Goal: Information Seeking & Learning: Learn about a topic

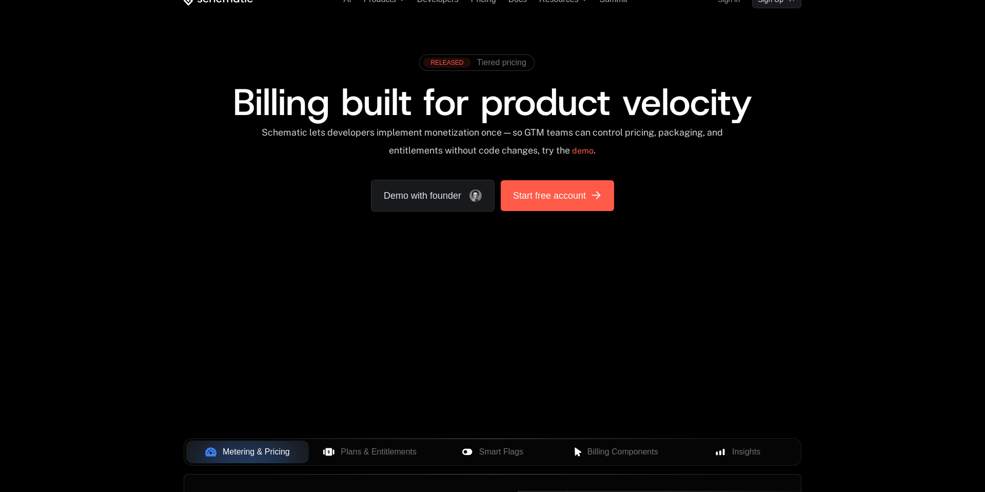
scroll to position [220, 0]
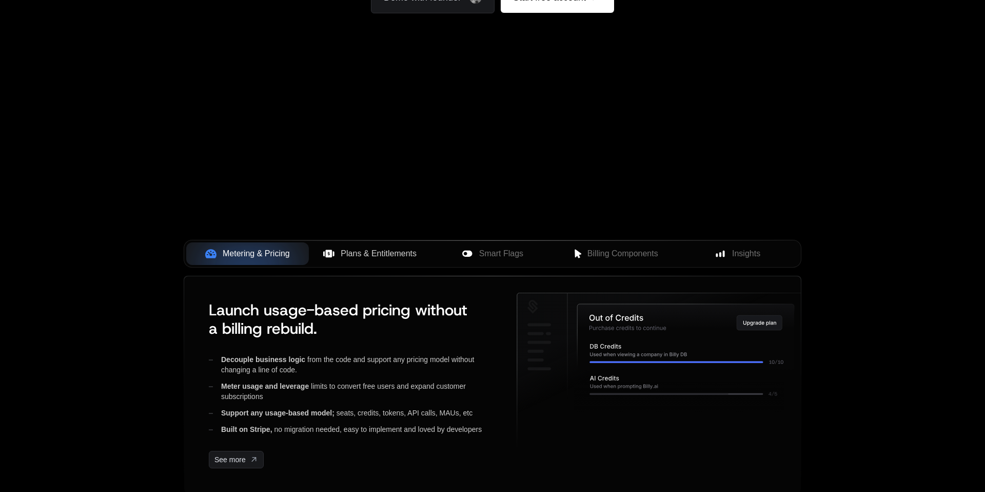
click at [357, 248] on span "Plans & Entitlements" at bounding box center [379, 253] width 76 height 12
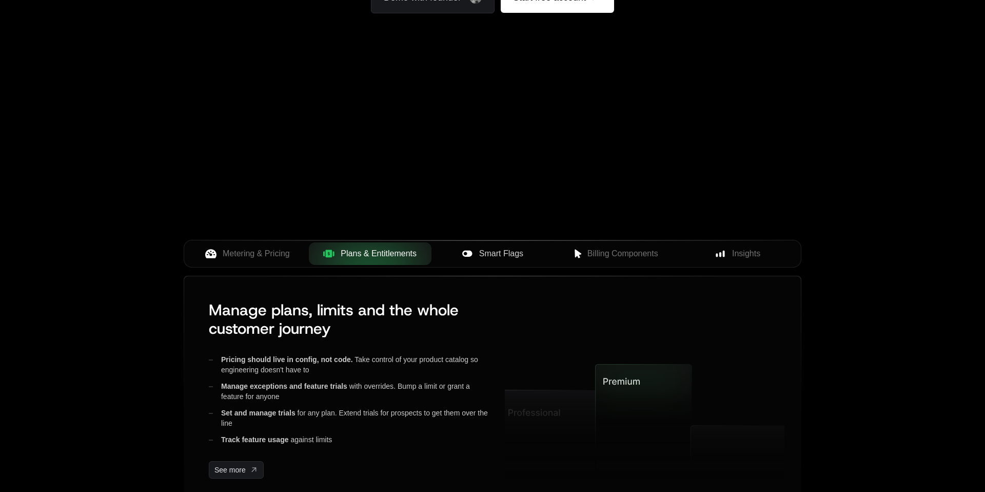
click at [438, 256] on button "Smart Flags" at bounding box center [493, 253] width 123 height 23
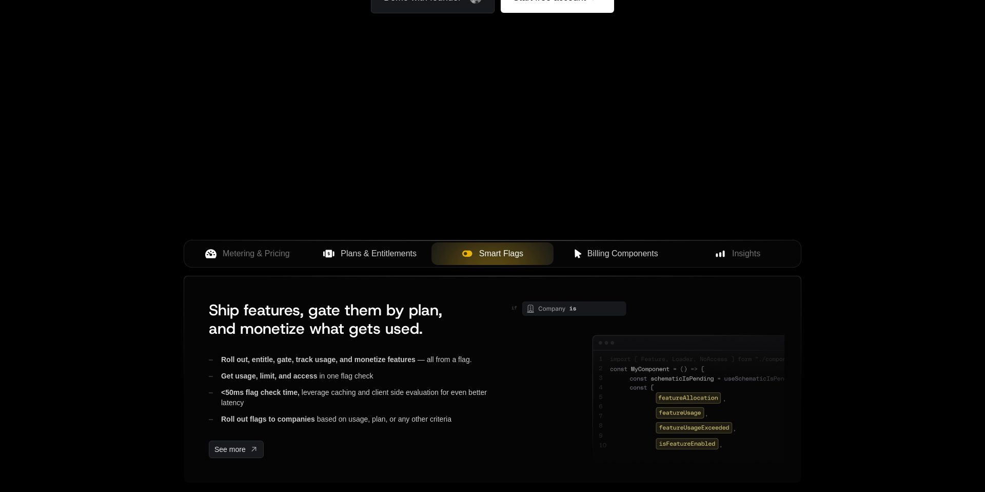
click at [592, 247] on span "Billing Components" at bounding box center [622, 253] width 71 height 12
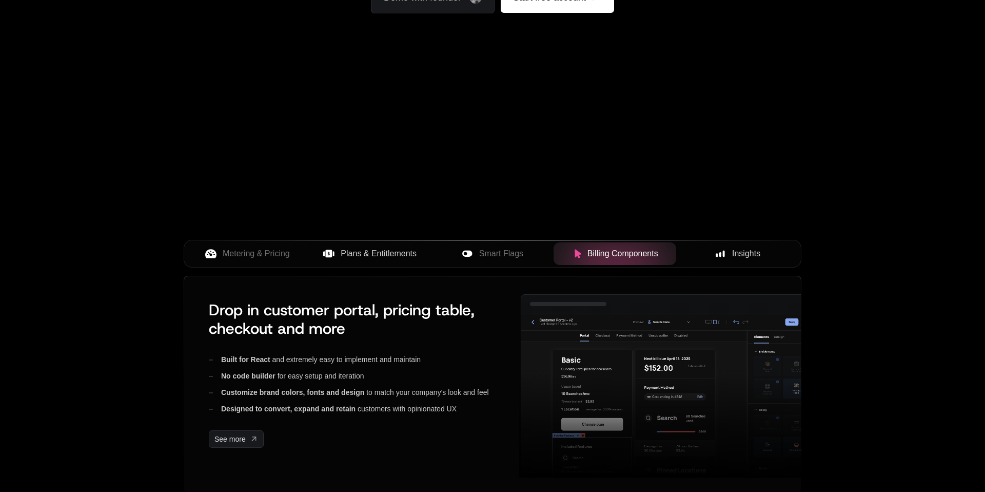
click at [745, 251] on span "Insights" at bounding box center [746, 253] width 28 height 12
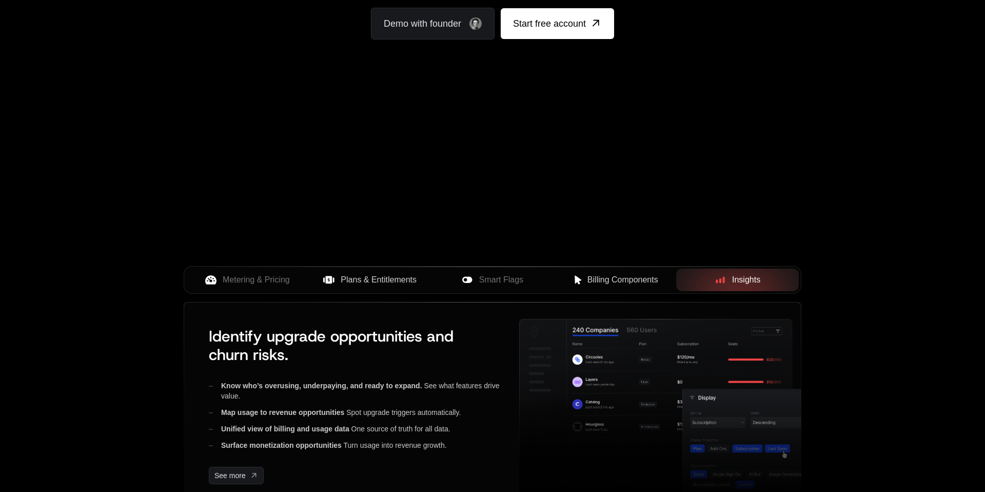
scroll to position [290, 0]
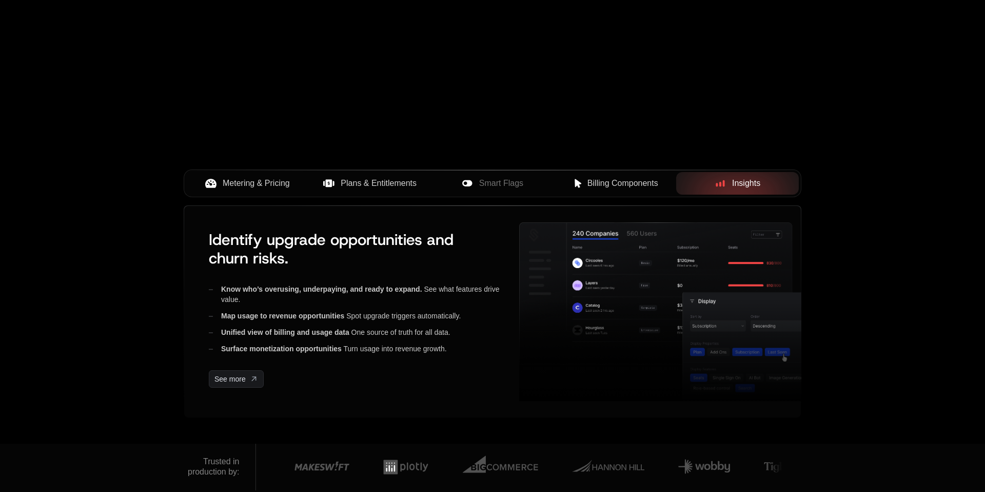
click at [256, 184] on span "Metering & Pricing" at bounding box center [256, 183] width 67 height 12
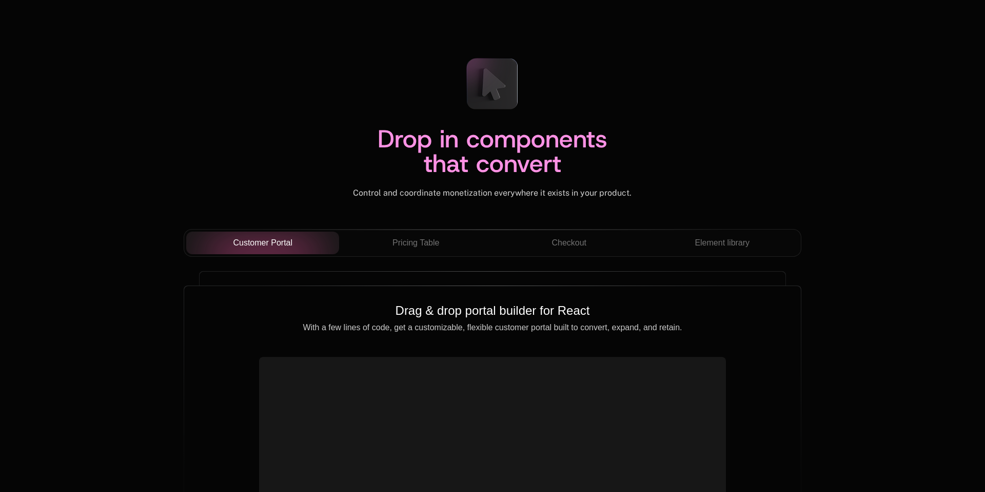
scroll to position [3486, 0]
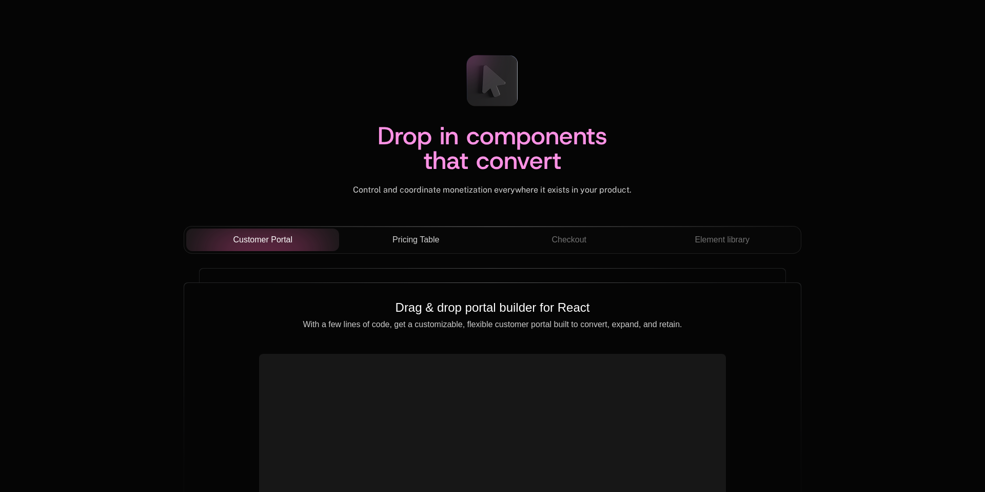
click at [424, 243] on span "Pricing Table" at bounding box center [416, 239] width 47 height 12
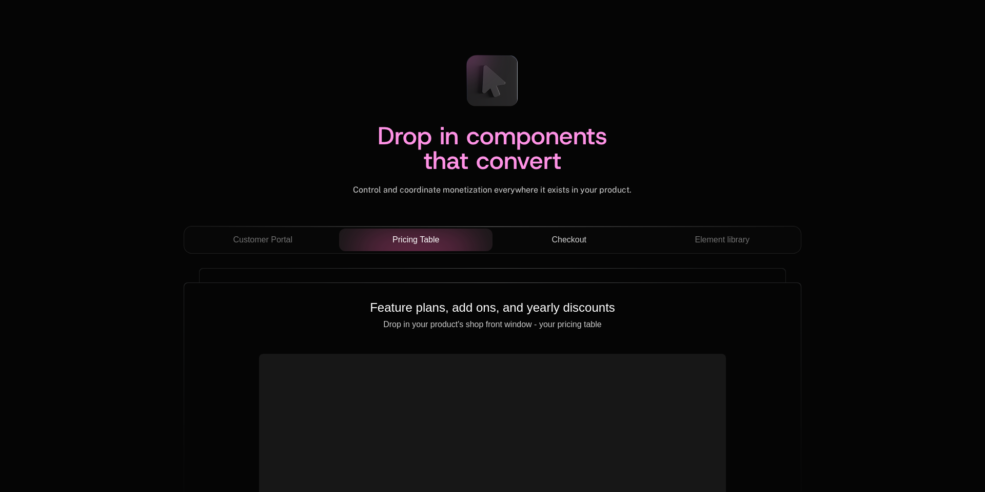
click at [581, 243] on span "Checkout" at bounding box center [569, 239] width 35 height 12
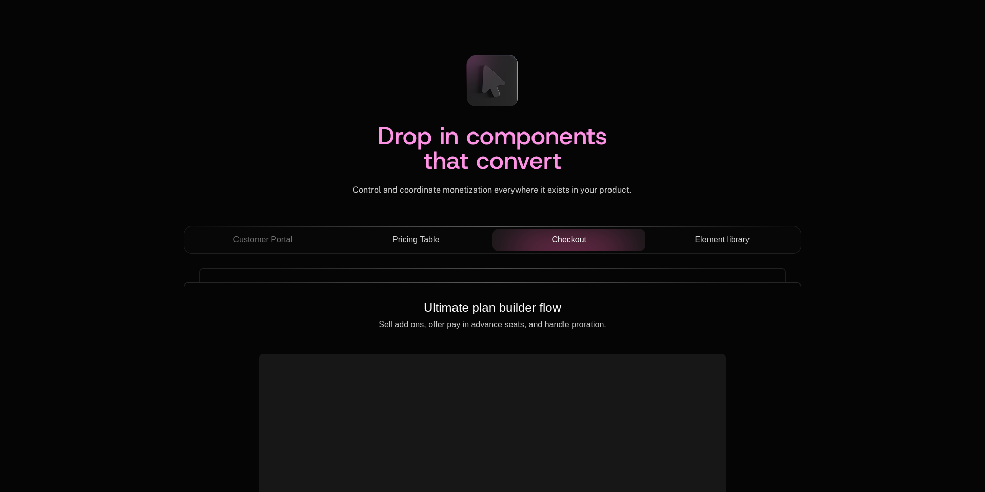
click at [716, 239] on span "Element library" at bounding box center [722, 239] width 55 height 12
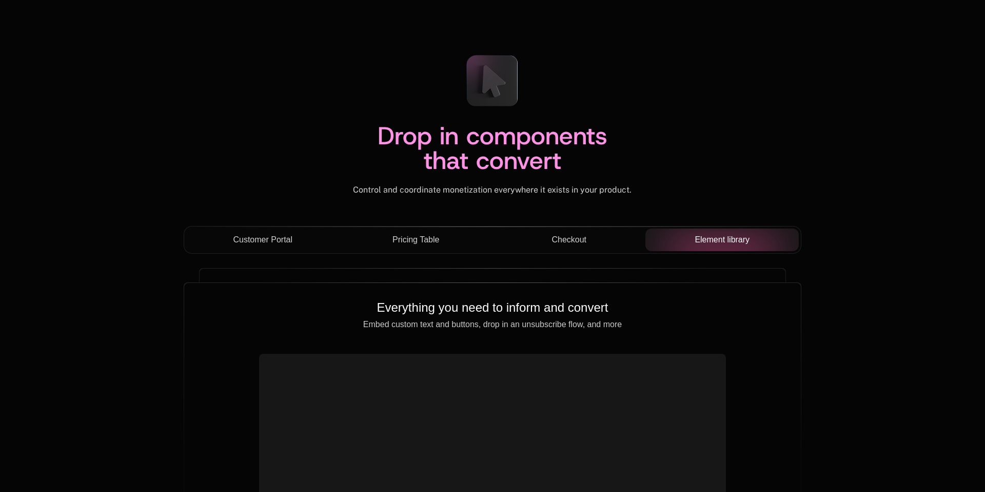
click at [298, 234] on div "Customer Portal" at bounding box center [262, 239] width 137 height 12
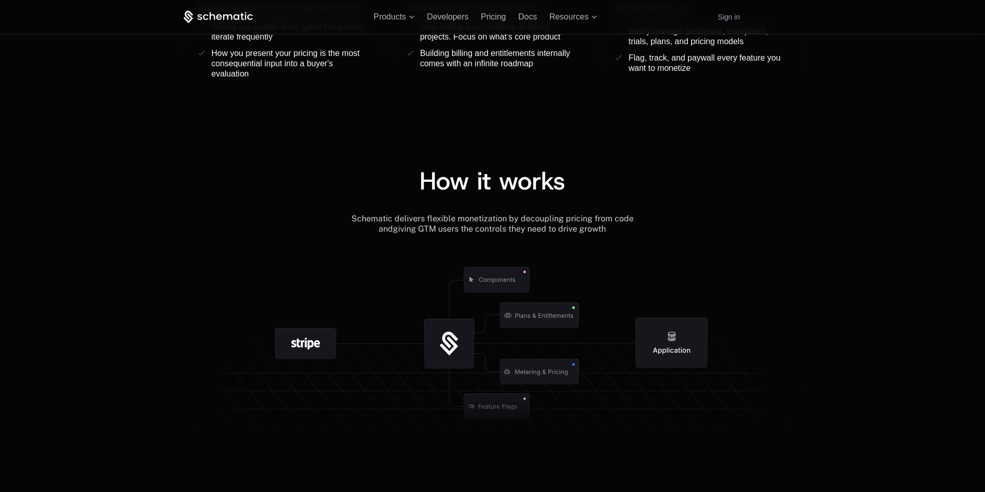
scroll to position [0, 0]
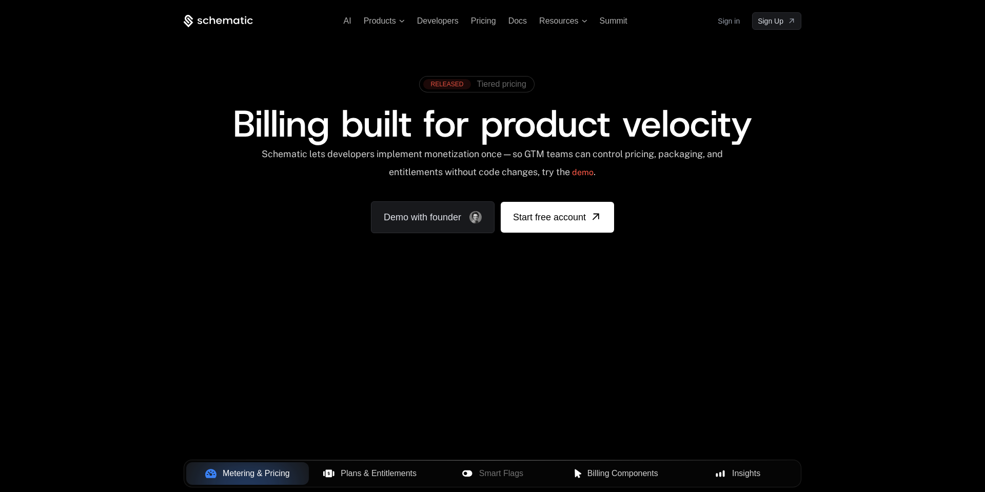
click at [499, 83] on span "Tiered pricing" at bounding box center [501, 84] width 49 height 9
click at [389, 23] on span "Products" at bounding box center [380, 20] width 32 height 9
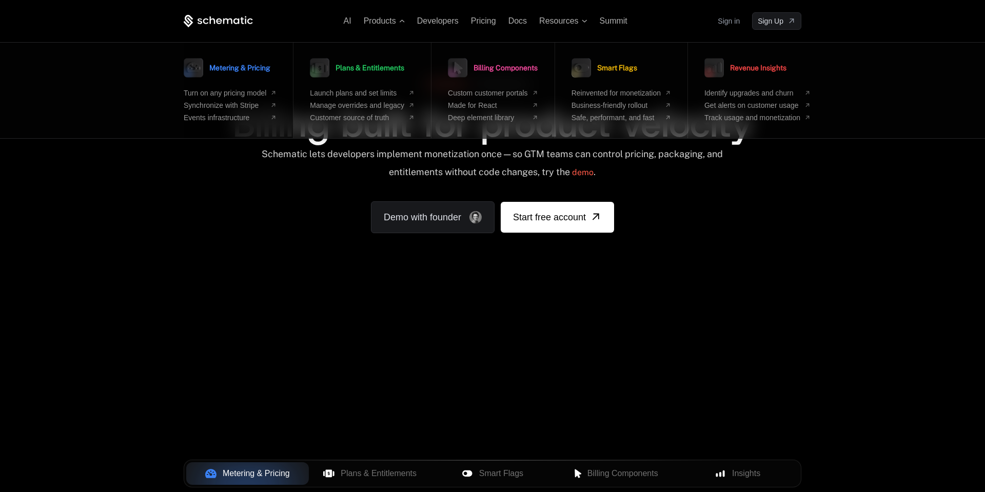
click at [191, 79] on icon at bounding box center [194, 68] width 26 height 26
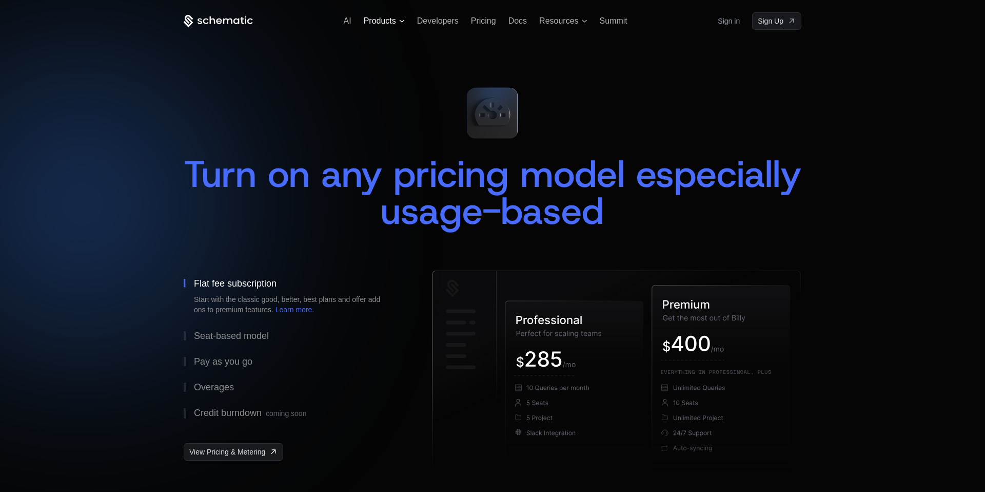
click at [391, 25] on span "Products" at bounding box center [380, 20] width 32 height 9
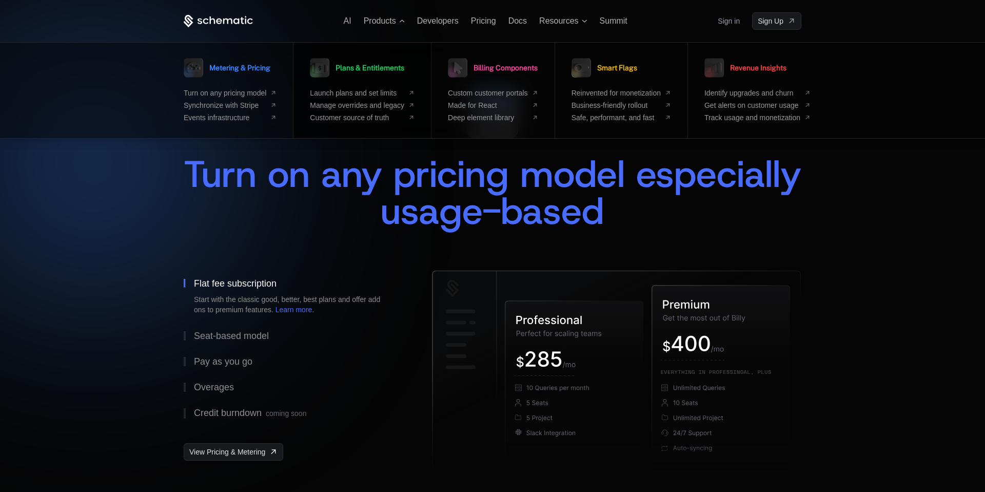
click at [381, 82] on div "Plans & Entitlements Launch plans and set limits Manage overrides and legacy Cu…" at bounding box center [362, 88] width 105 height 67
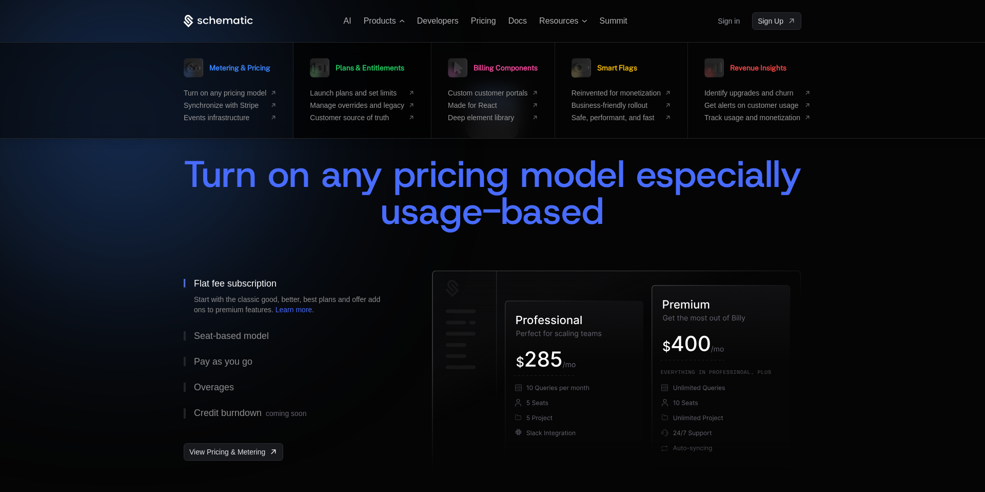
click at [387, 70] on span "Plans & Entitlements" at bounding box center [370, 67] width 69 height 7
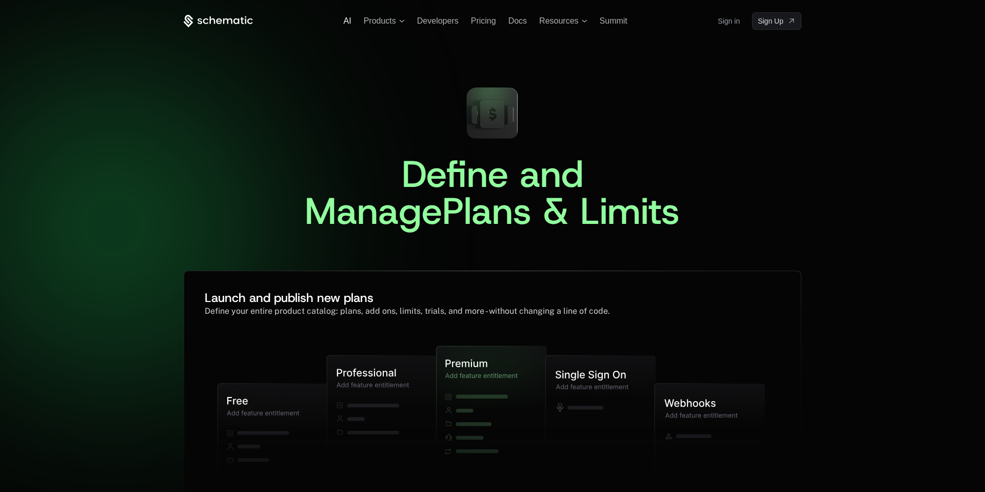
click at [344, 16] on span "AI" at bounding box center [348, 20] width 8 height 9
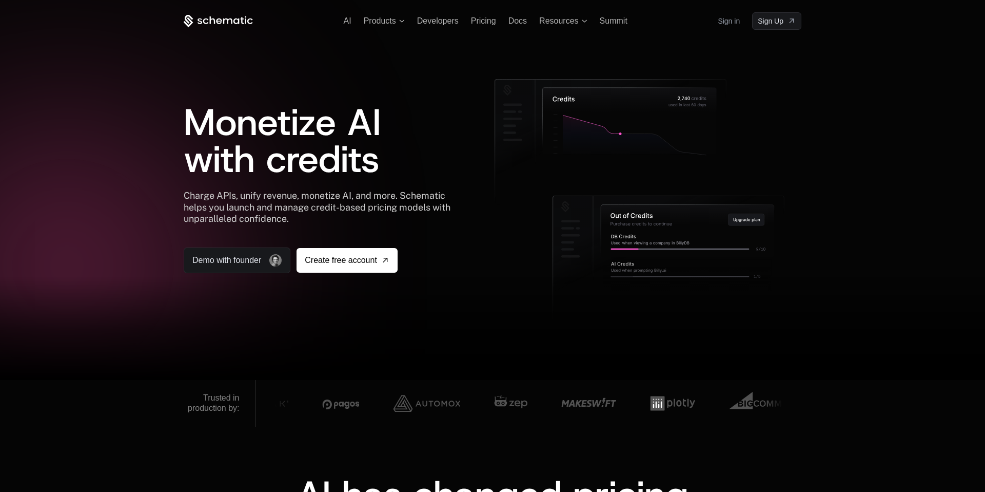
click at [211, 20] on icon at bounding box center [213, 20] width 6 height 8
